Goal: Task Accomplishment & Management: Use online tool/utility

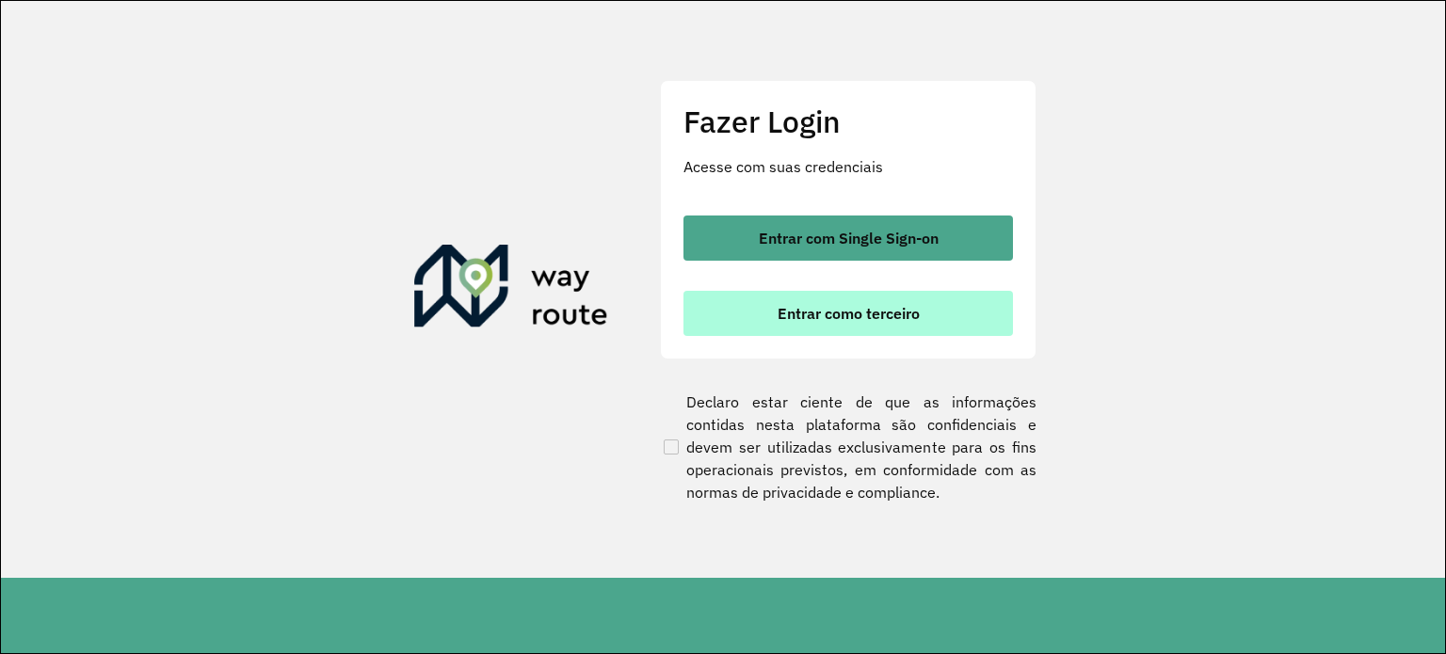
click at [968, 318] on button "Entrar como terceiro" at bounding box center [847, 313] width 329 height 45
click at [800, 299] on button "Entrar como terceiro" at bounding box center [847, 313] width 329 height 45
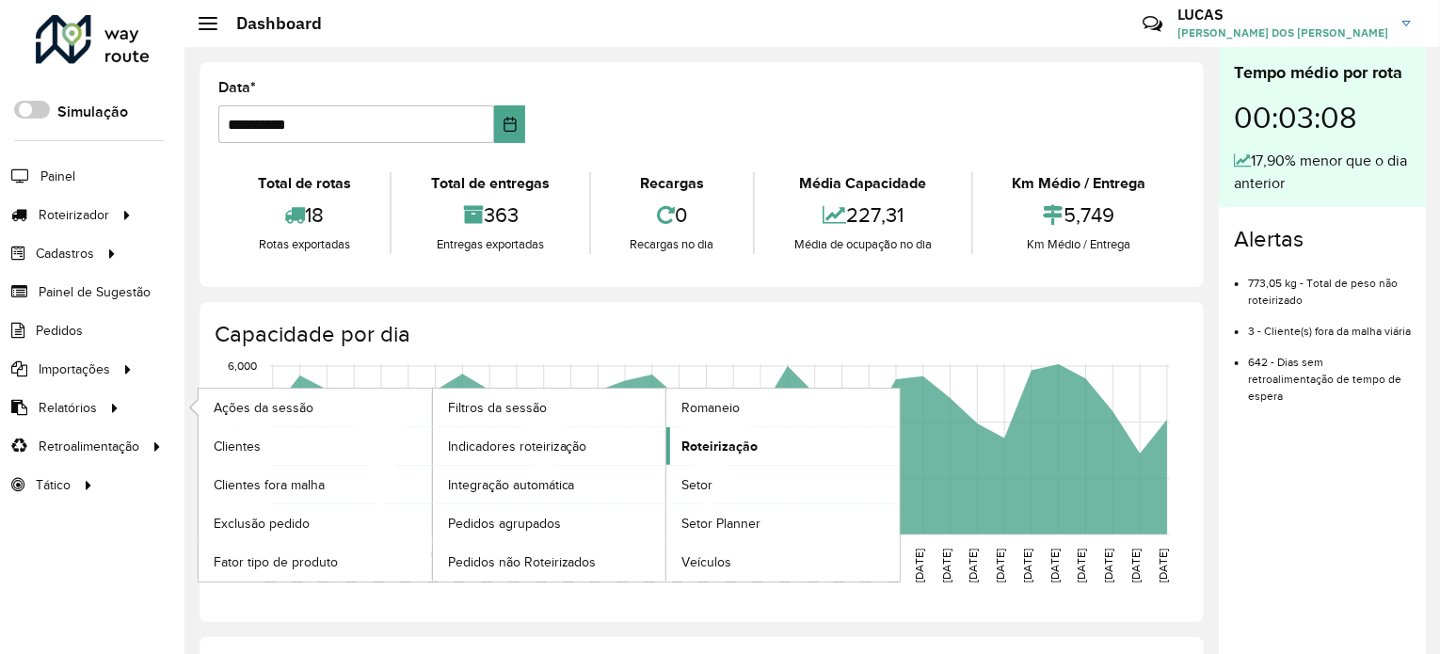
click at [730, 451] on span "Roteirização" at bounding box center [720, 447] width 76 height 20
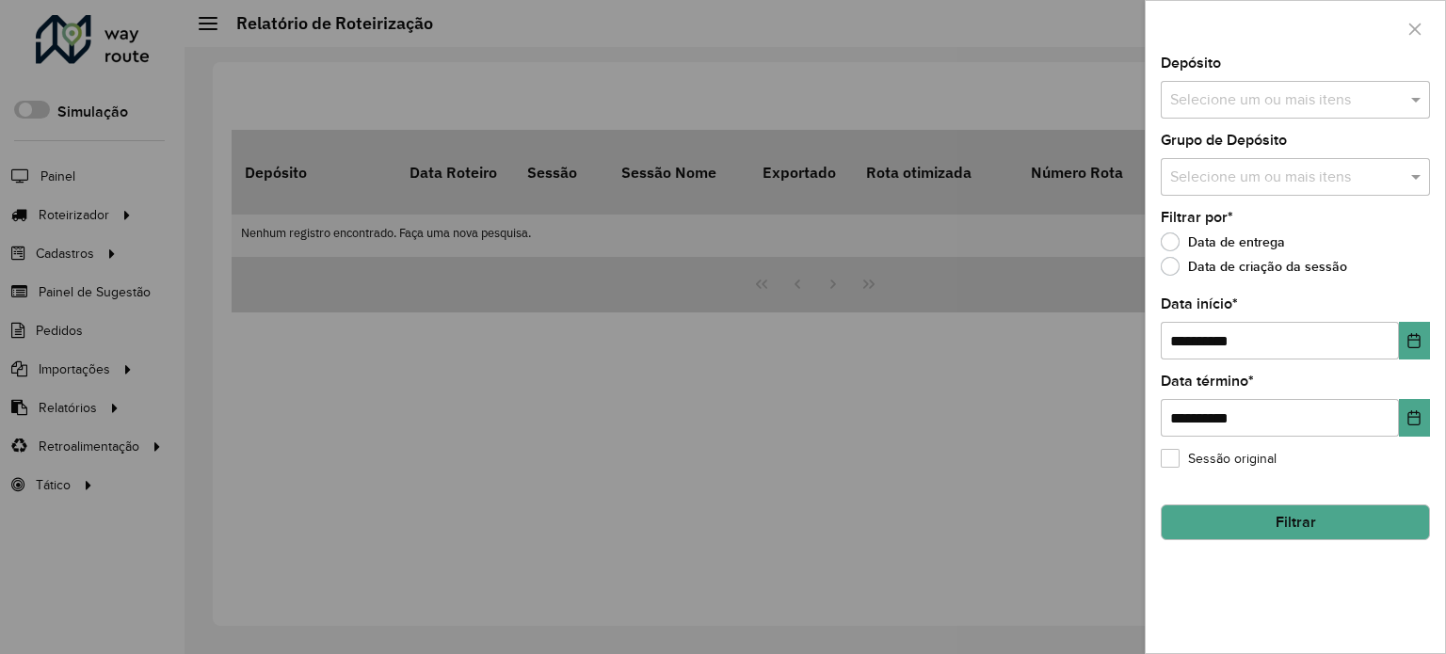
click at [1372, 95] on input "text" at bounding box center [1285, 100] width 241 height 23
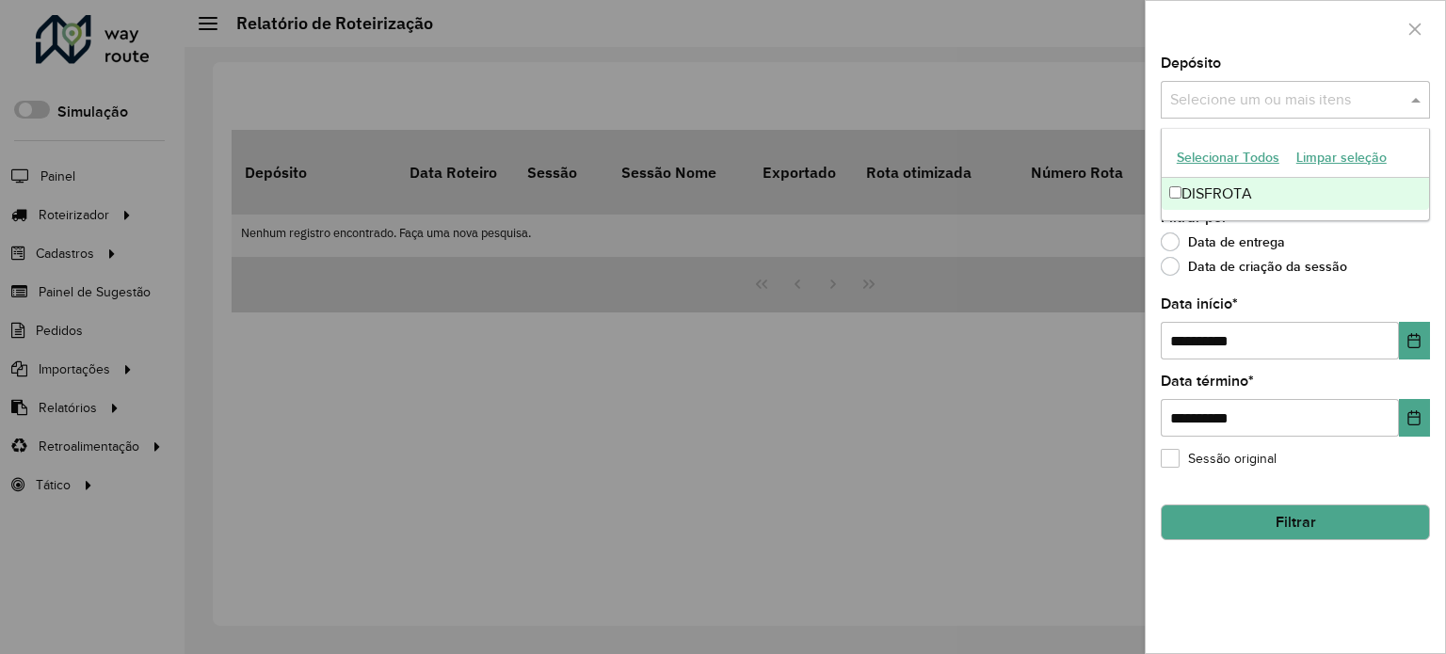
click at [1212, 191] on div "DISFROTA" at bounding box center [1295, 194] width 267 height 32
click at [1356, 249] on div "Data de entrega" at bounding box center [1295, 246] width 269 height 23
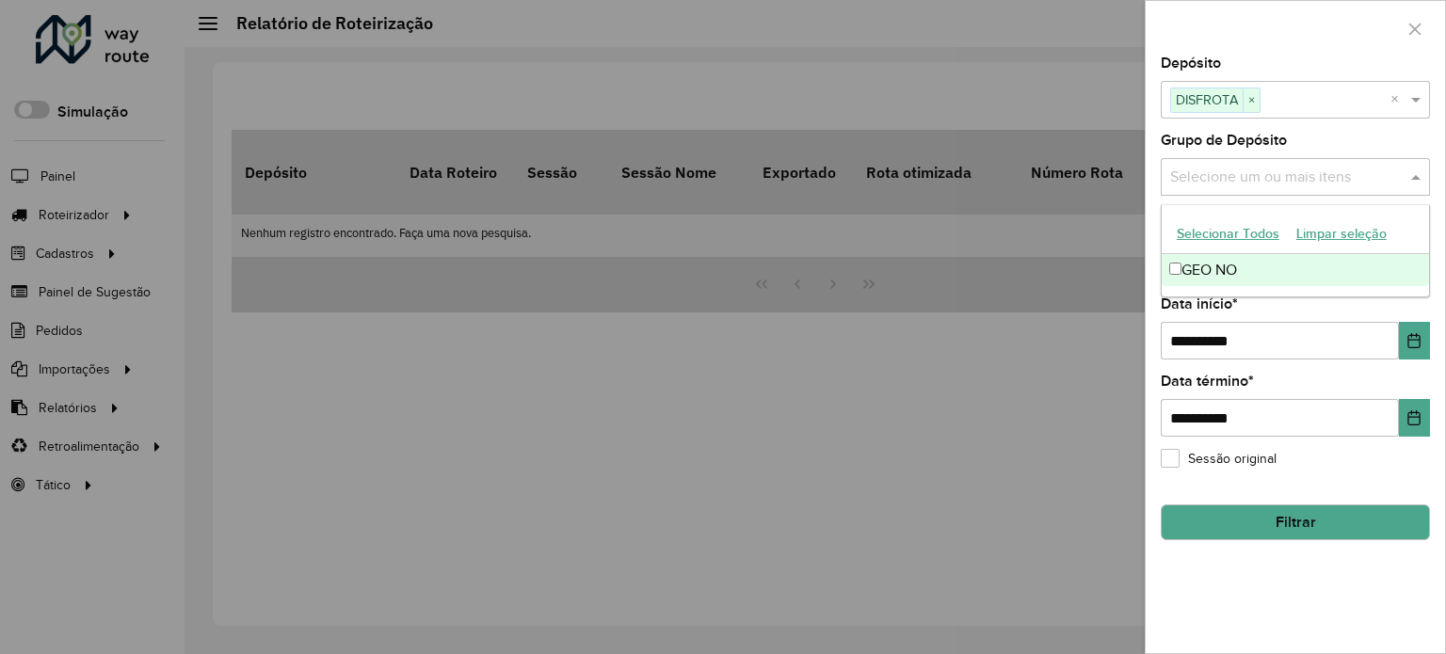
click at [1354, 180] on input "text" at bounding box center [1285, 178] width 241 height 23
click at [1429, 150] on div "Grupo de Depósito Selecione um ou mais itens" at bounding box center [1295, 165] width 269 height 62
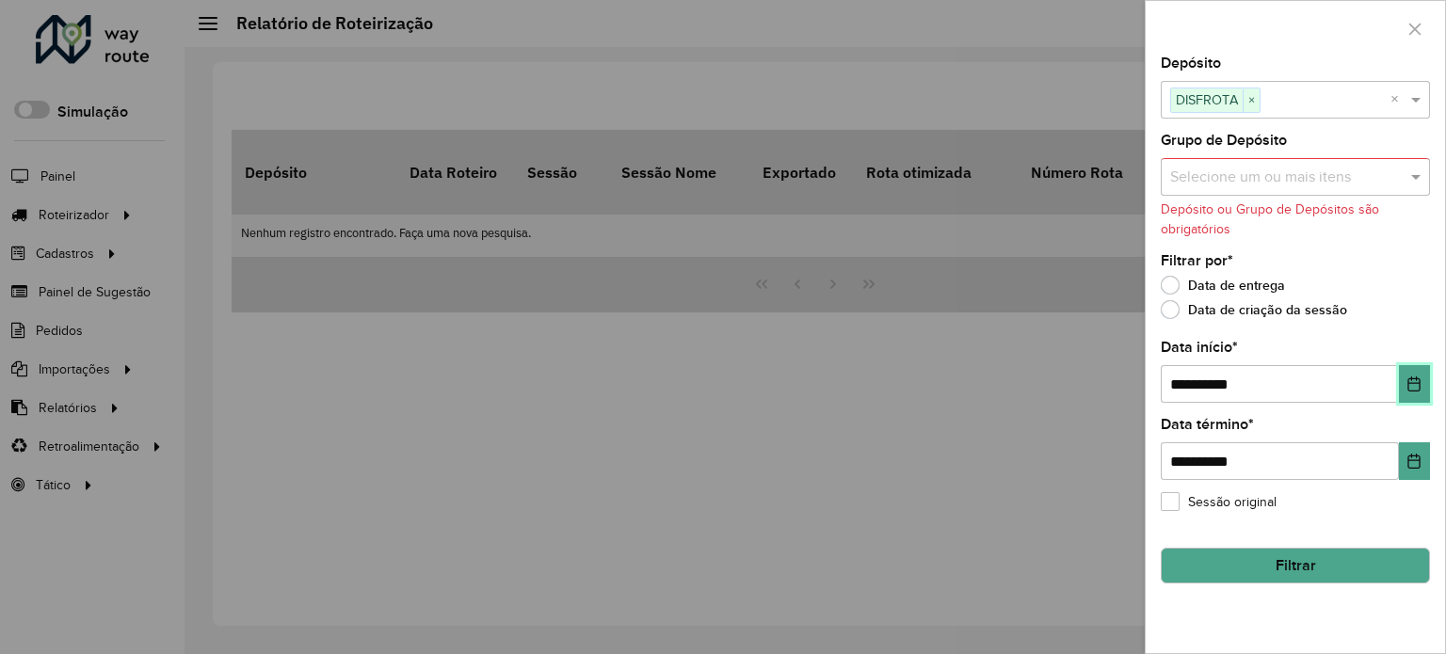
click at [1408, 383] on icon "Choose Date" at bounding box center [1414, 384] width 12 height 15
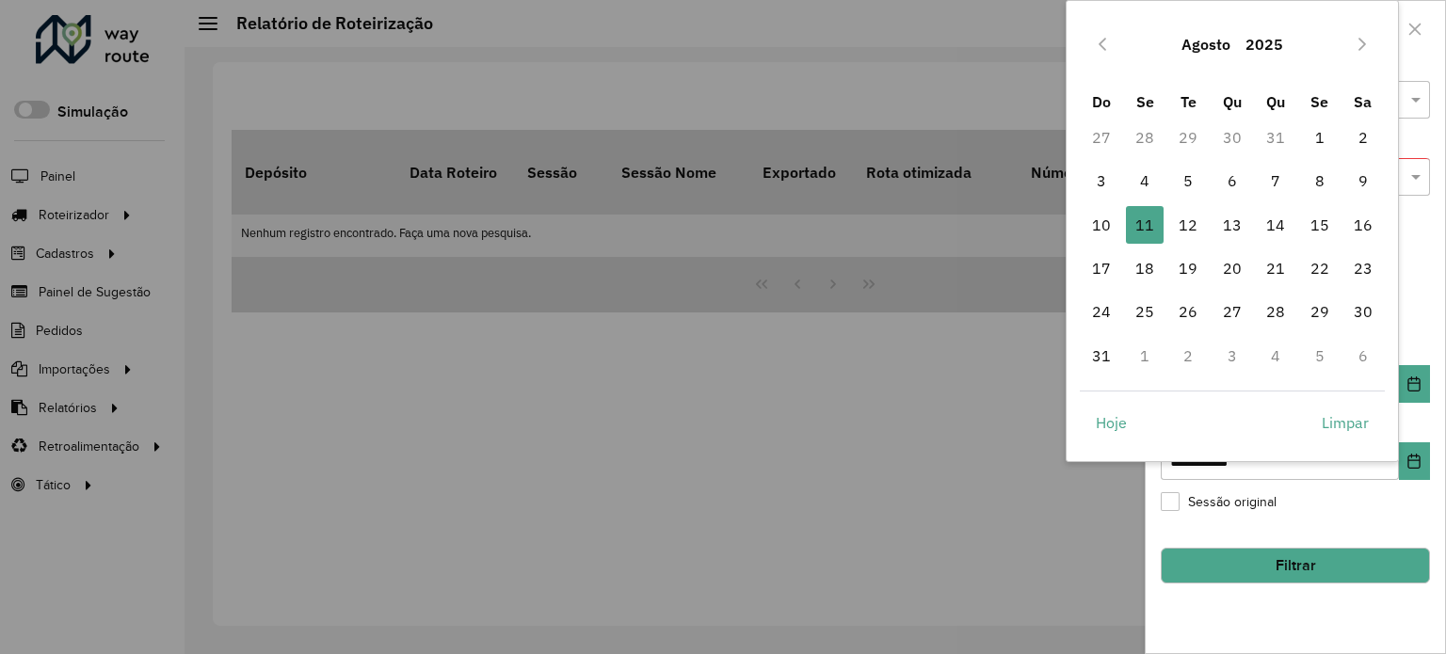
click at [1236, 40] on button "Agosto" at bounding box center [1206, 44] width 64 height 45
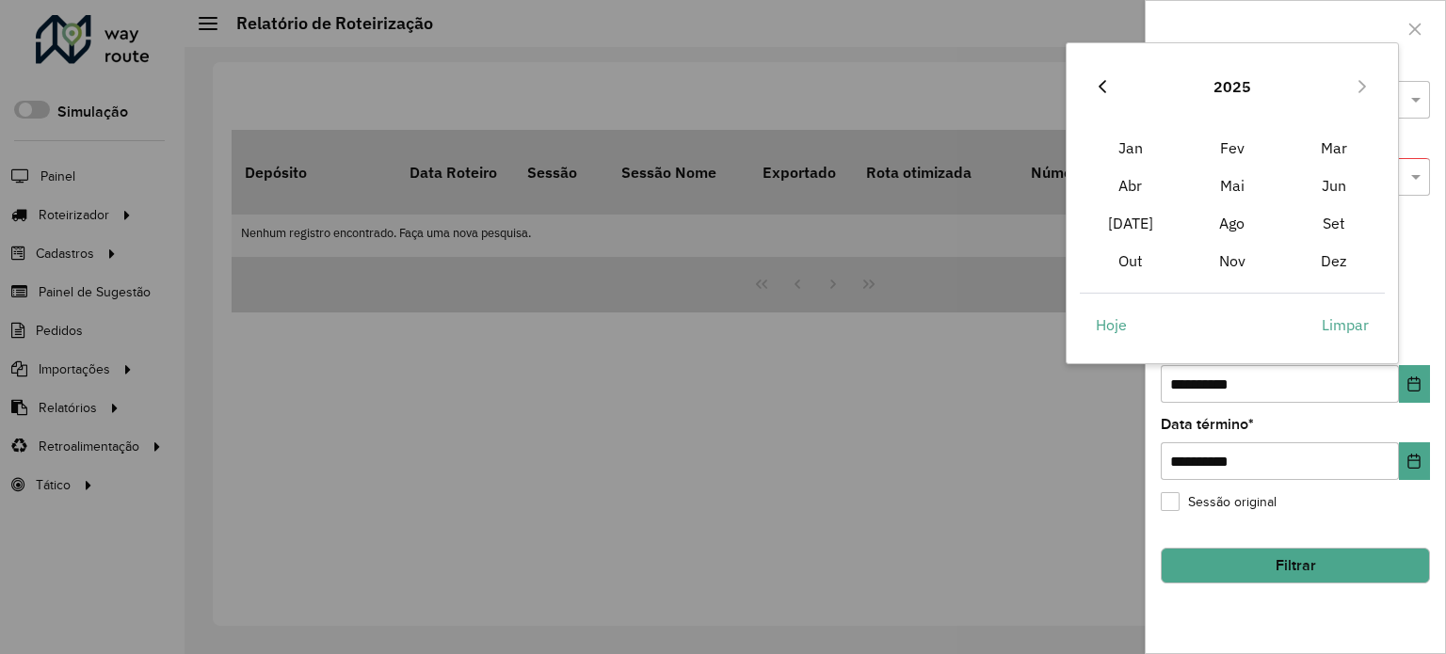
click at [1103, 87] on icon "Previous Year" at bounding box center [1102, 86] width 15 height 15
click at [1131, 157] on span "Jan" at bounding box center [1131, 148] width 102 height 38
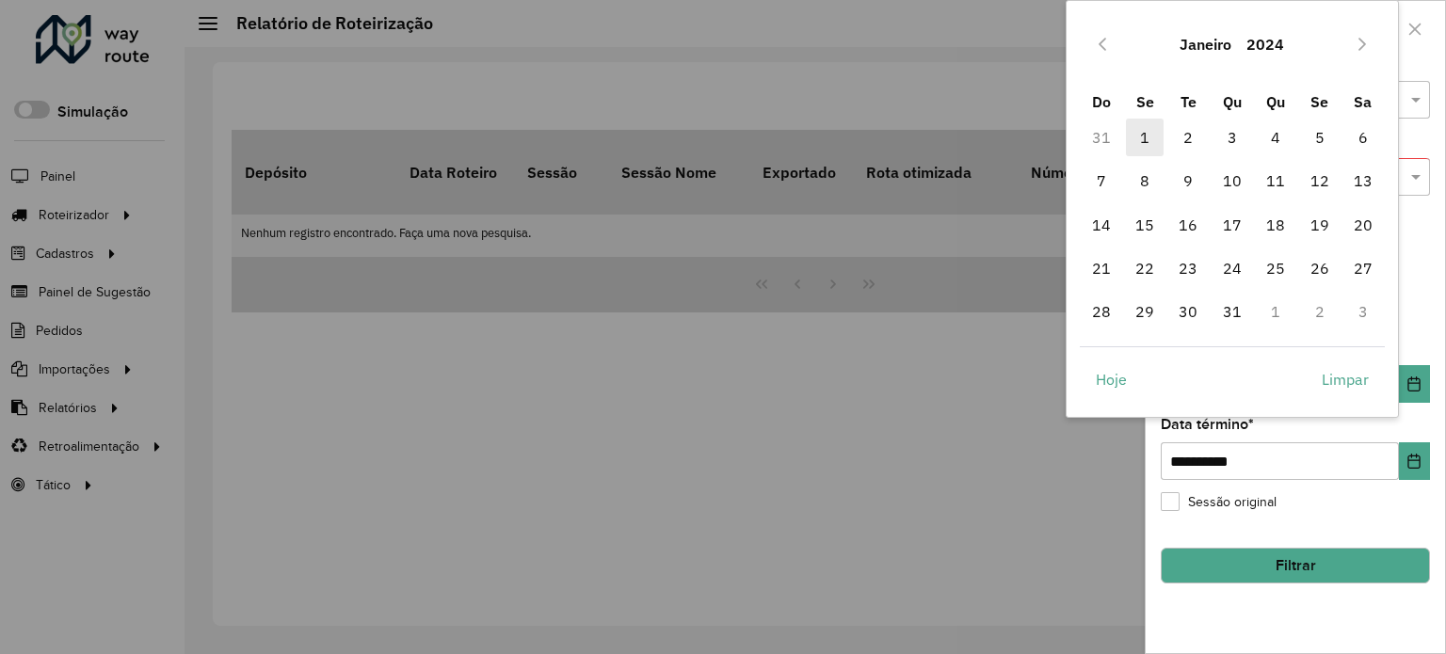
click at [1141, 127] on span "1" at bounding box center [1145, 138] width 38 height 38
type input "**********"
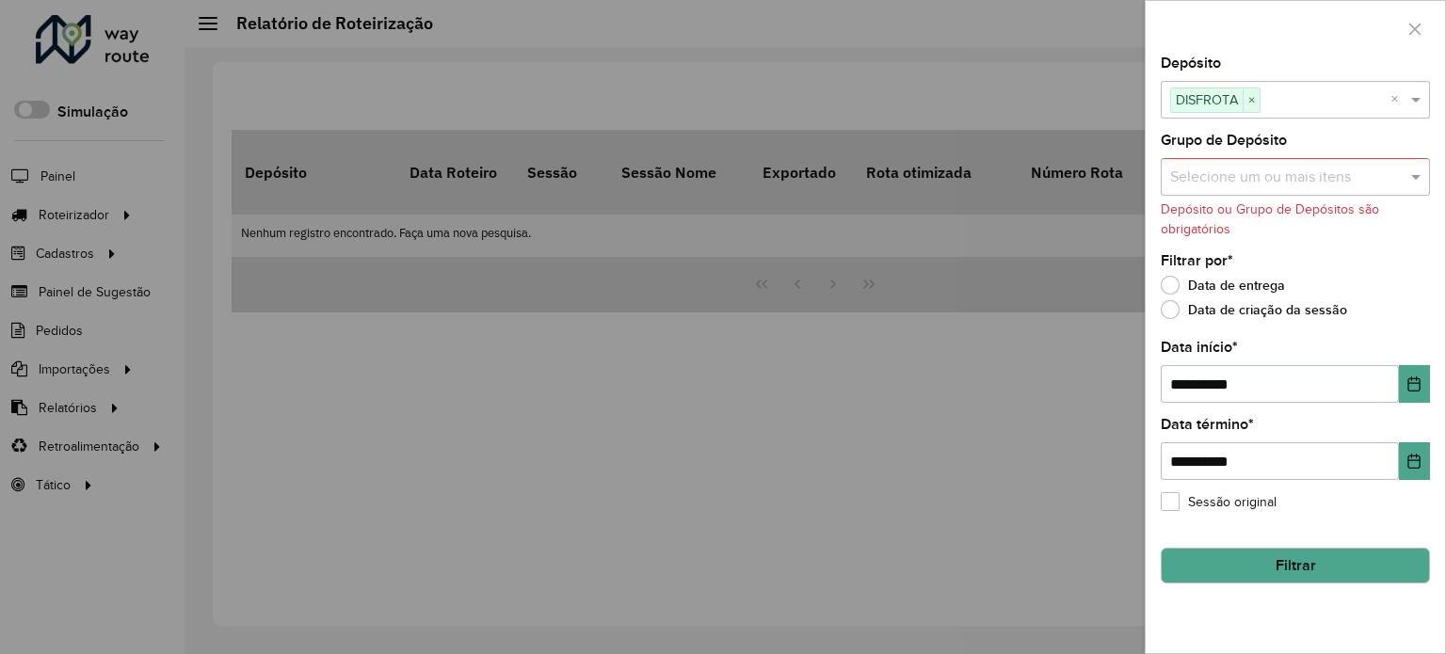
click at [1324, 560] on button "Filtrar" at bounding box center [1295, 566] width 269 height 36
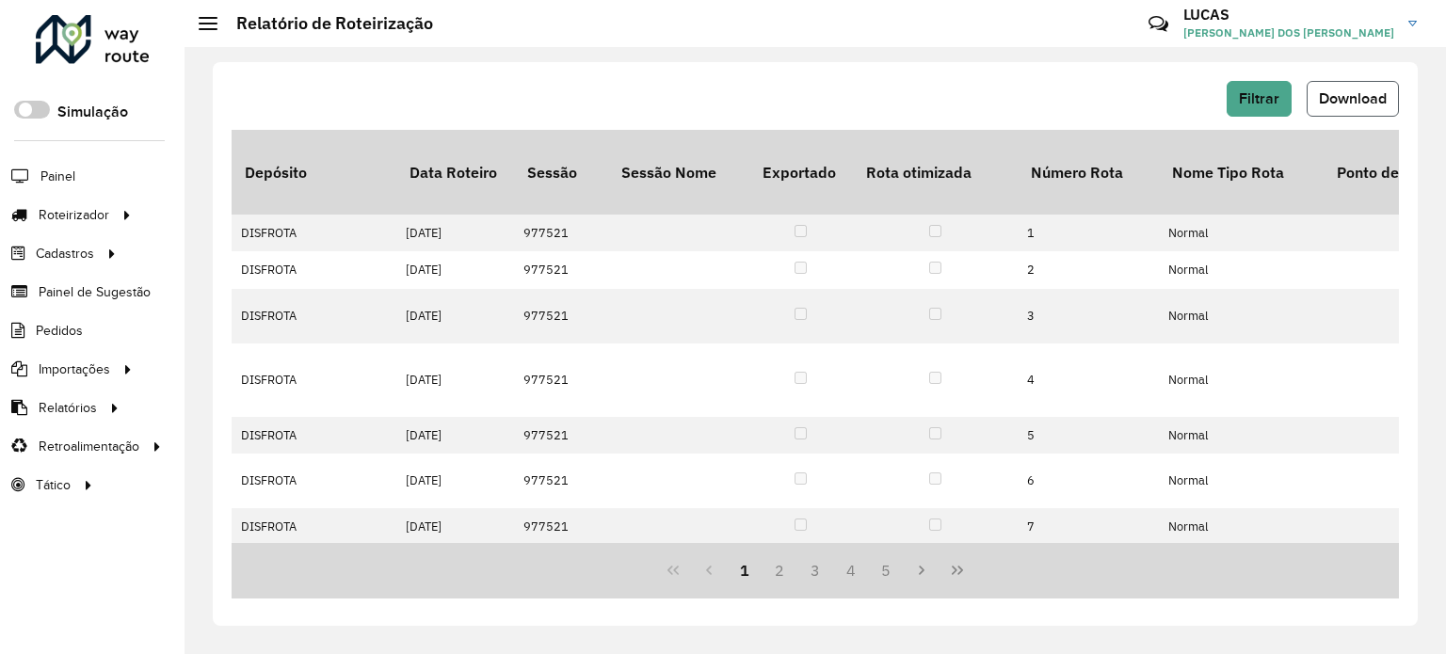
click at [1346, 93] on span "Download" at bounding box center [1353, 98] width 68 height 16
